Goal: Check status: Check status

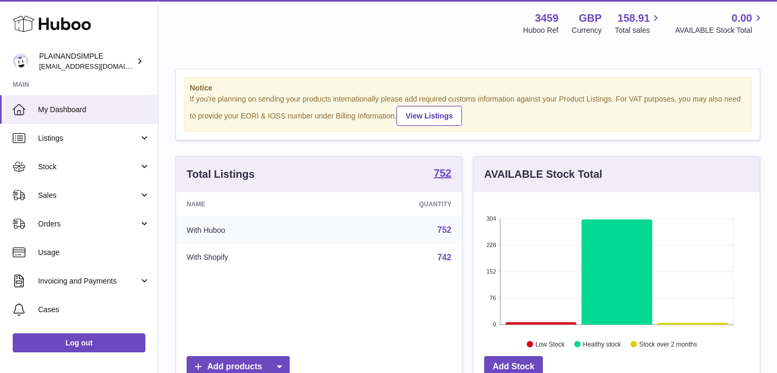
scroll to position [165, 286]
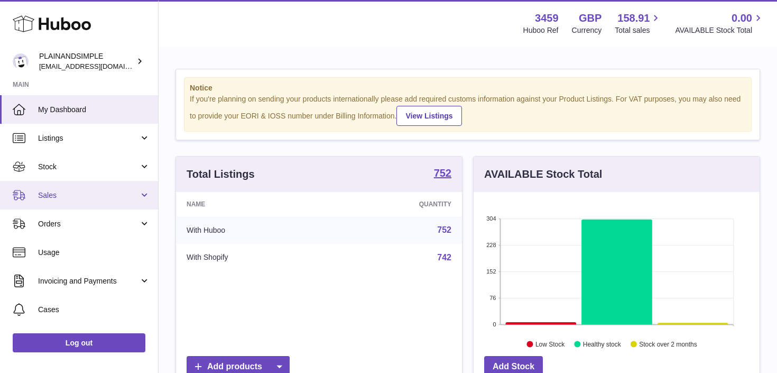
click at [139, 194] on link "Sales" at bounding box center [79, 195] width 158 height 29
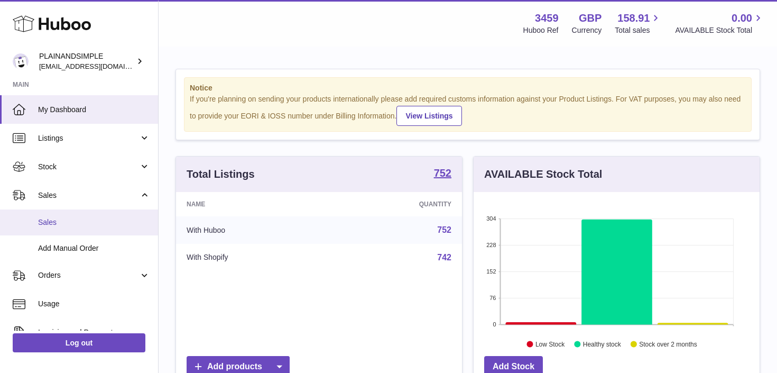
click at [101, 226] on span "Sales" at bounding box center [94, 222] width 112 height 10
